Goal: Transaction & Acquisition: Purchase product/service

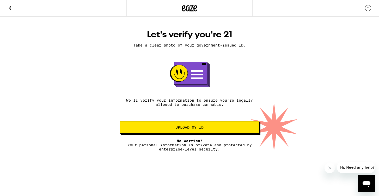
click at [10, 5] on icon at bounding box center [11, 8] width 6 height 6
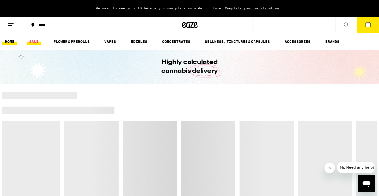
click at [31, 40] on link "SALE" at bounding box center [34, 42] width 15 height 6
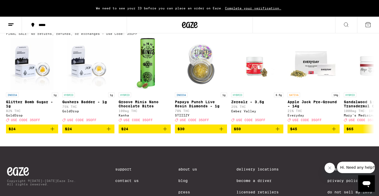
scroll to position [154, 0]
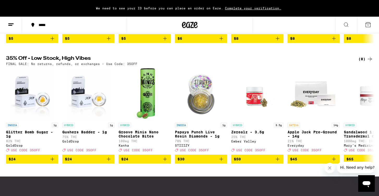
click at [361, 62] on div "(8)" at bounding box center [365, 59] width 15 height 6
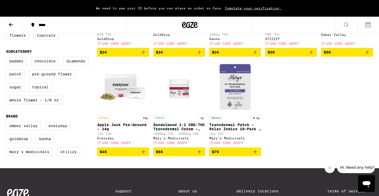
scroll to position [130, 0]
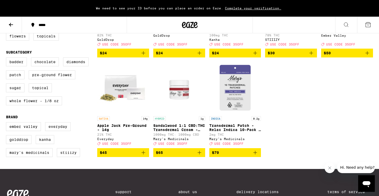
click at [125, 111] on img "Open page for Apple Jack Pre-Ground - 14g from Everyday" at bounding box center [123, 88] width 52 height 52
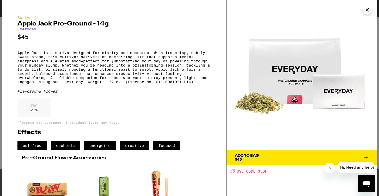
click at [365, 12] on icon "Close" at bounding box center [367, 10] width 6 height 8
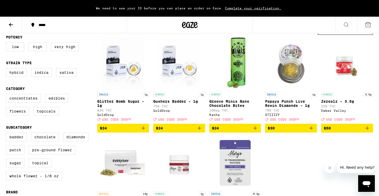
scroll to position [49, 0]
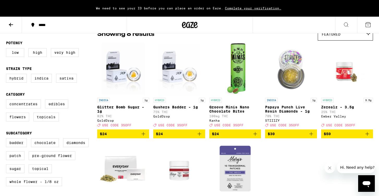
click at [9, 27] on icon at bounding box center [11, 25] width 6 height 6
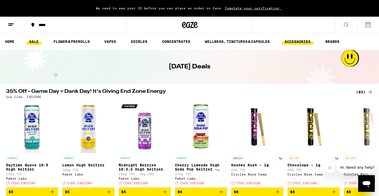
click at [297, 40] on link "ACCESSORIES" at bounding box center [297, 42] width 31 height 6
